Goal: Task Accomplishment & Management: Complete application form

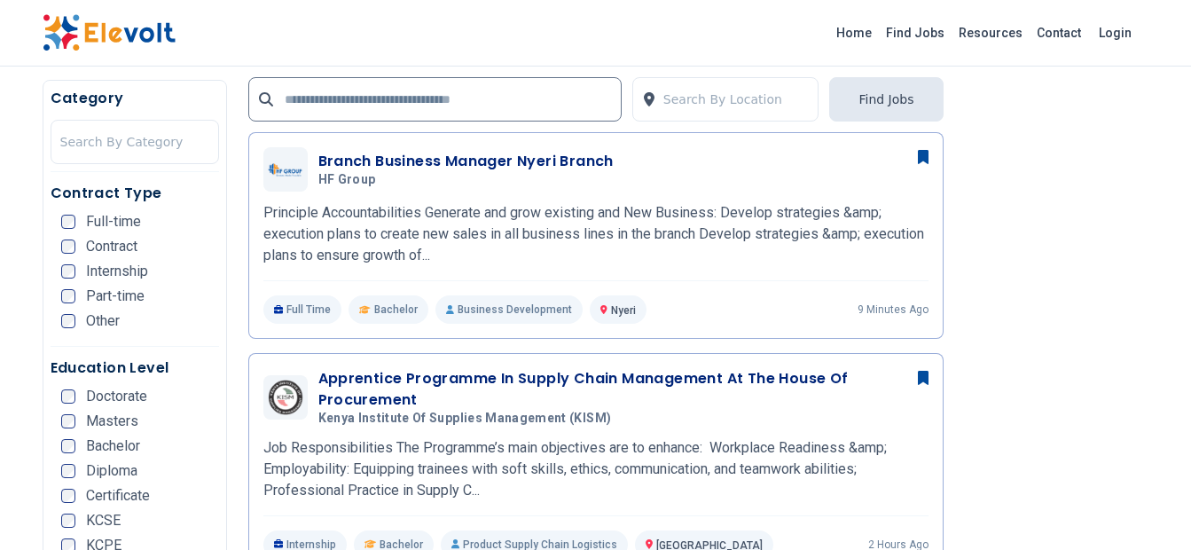
scroll to position [679, 0]
click at [89, 272] on span "Internship" at bounding box center [117, 271] width 62 height 14
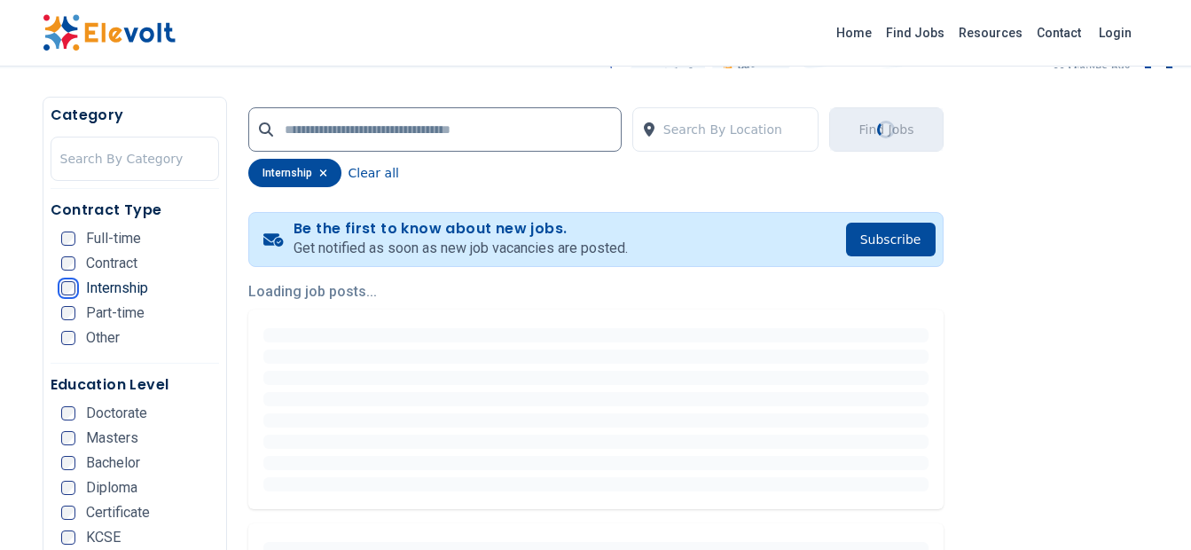
scroll to position [427, 0]
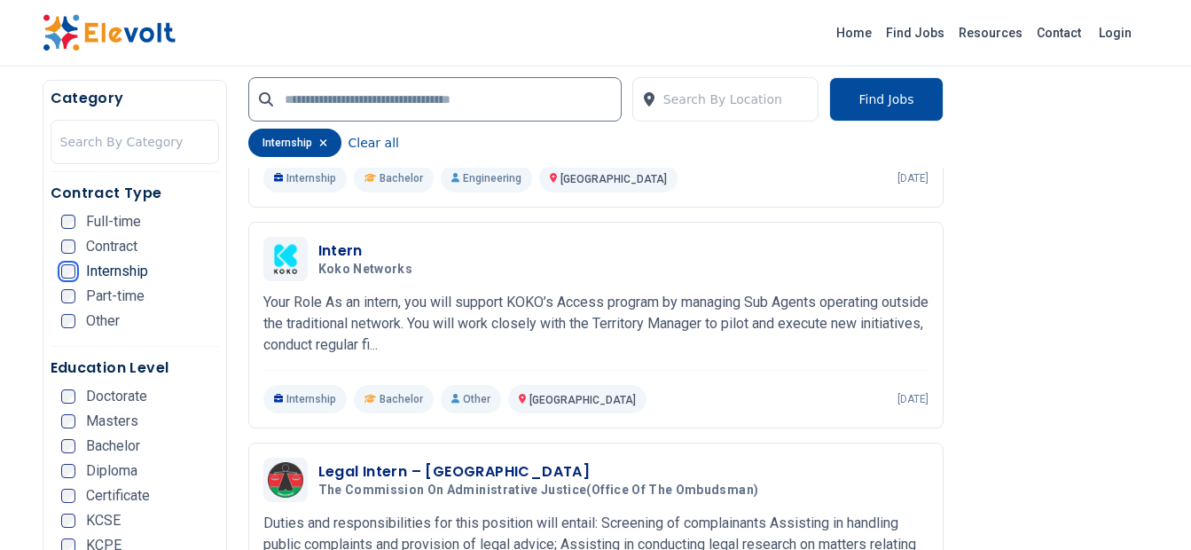
scroll to position [875, 0]
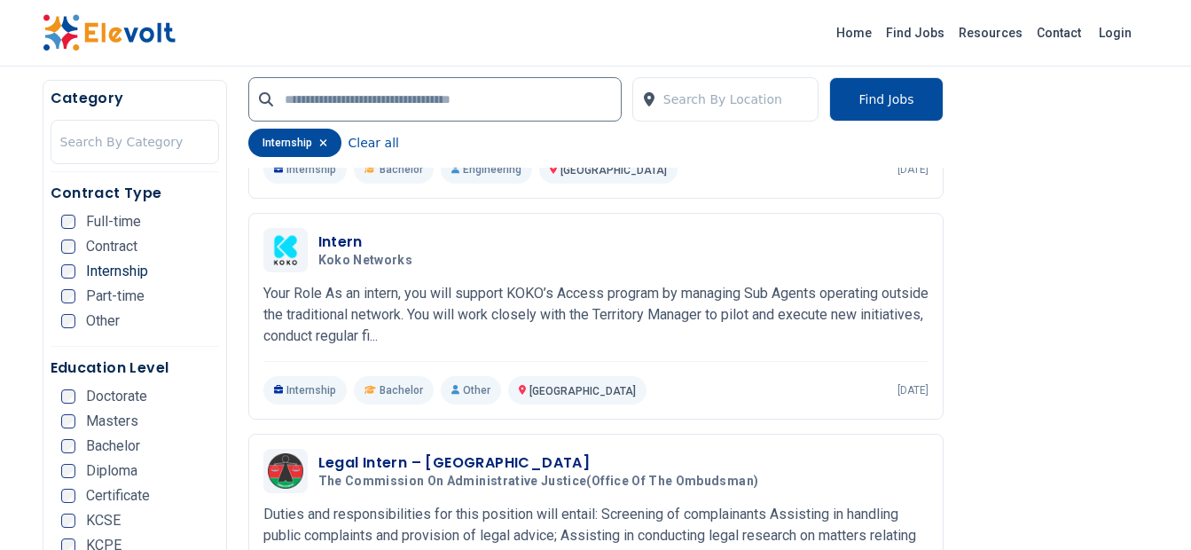
click at [75, 444] on div "Bachelor" at bounding box center [100, 446] width 79 height 14
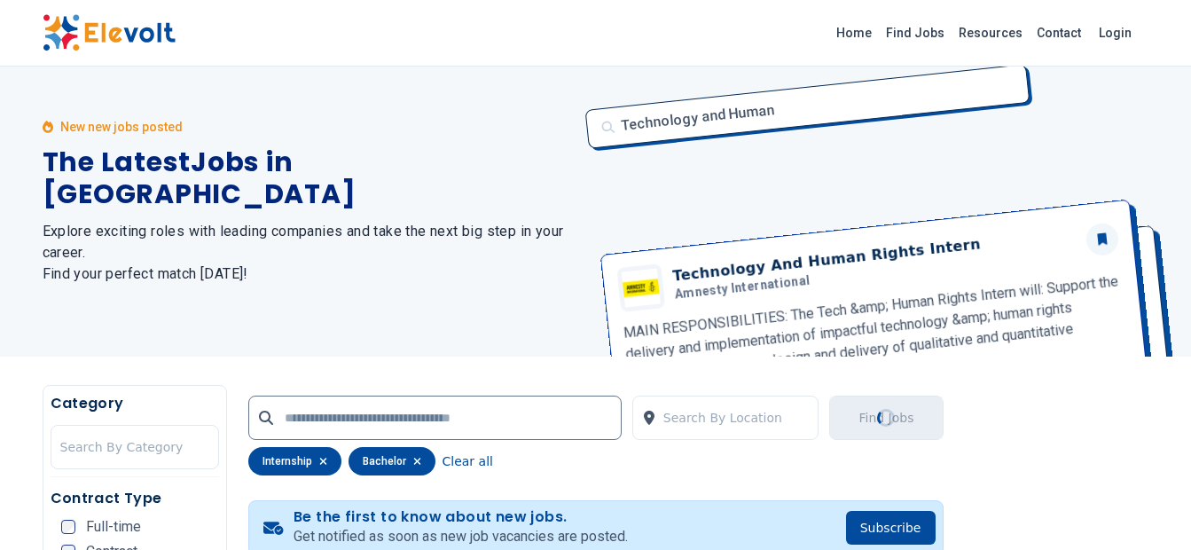
scroll to position [0, 0]
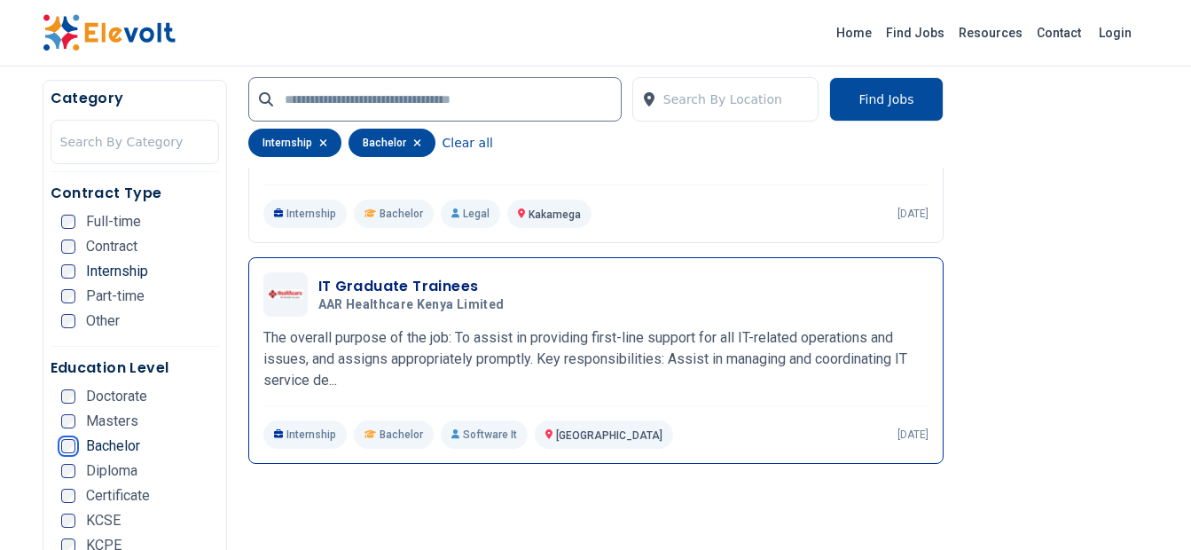
scroll to position [1266, 0]
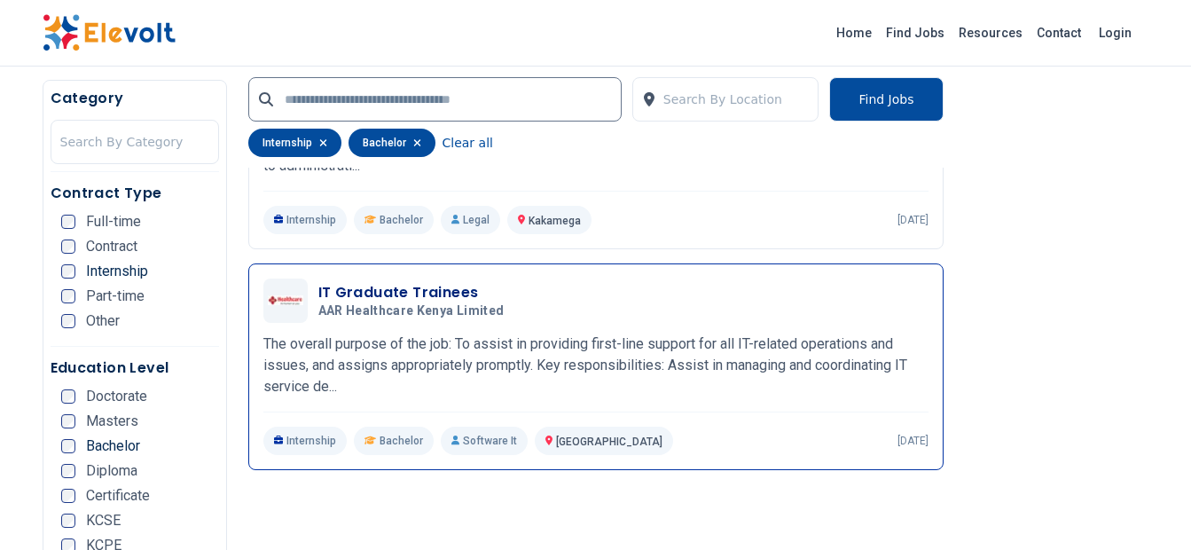
click at [392, 289] on h3 "IT Graduate Trainees" at bounding box center [414, 292] width 193 height 21
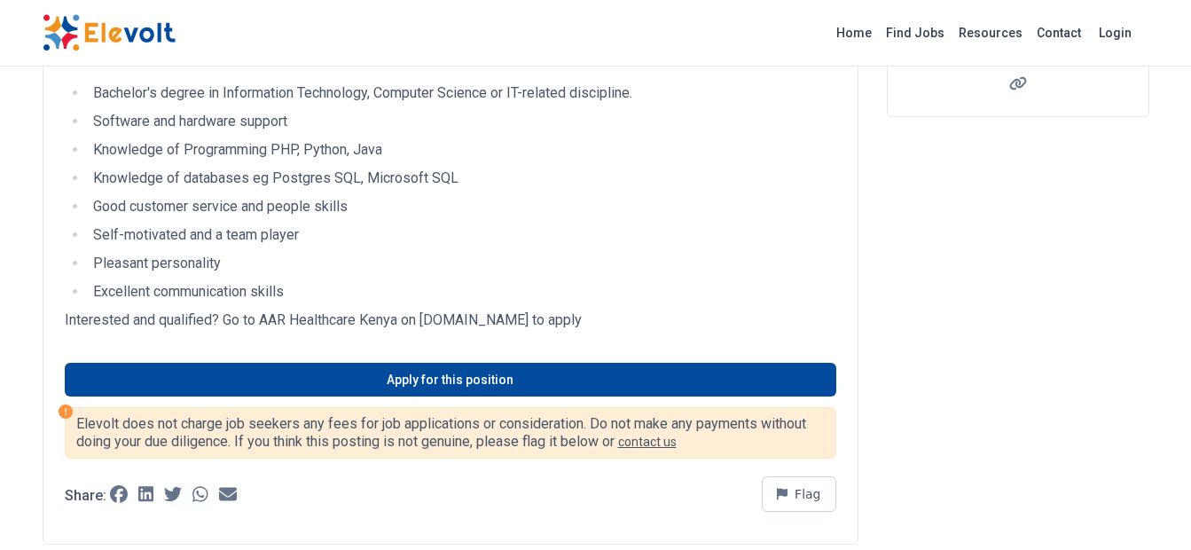
scroll to position [466, 0]
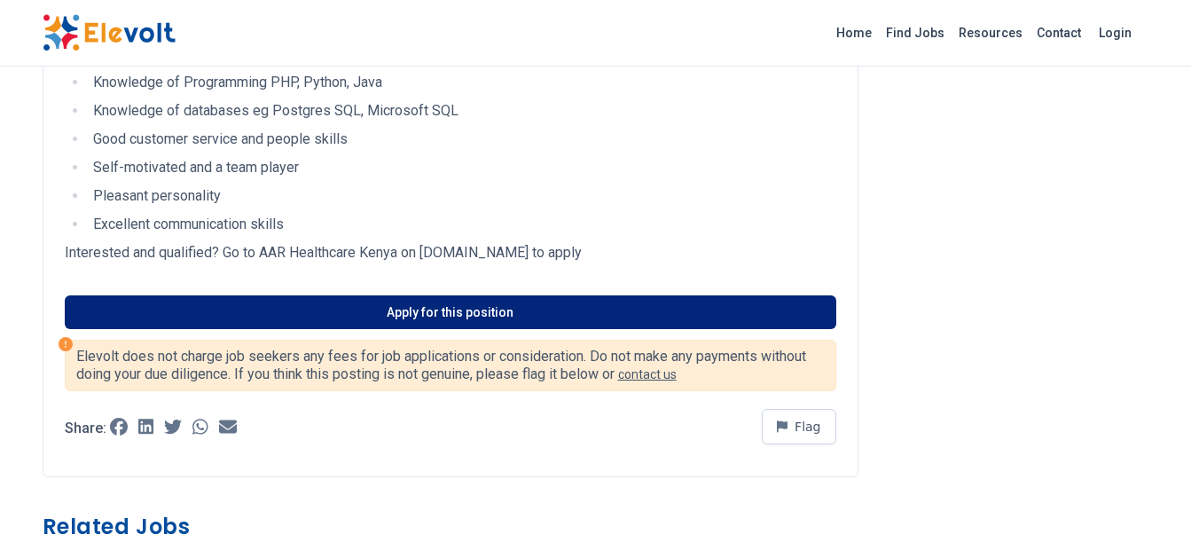
click at [464, 314] on link "Apply for this position" at bounding box center [450, 312] width 771 height 34
